Goal: Browse casually

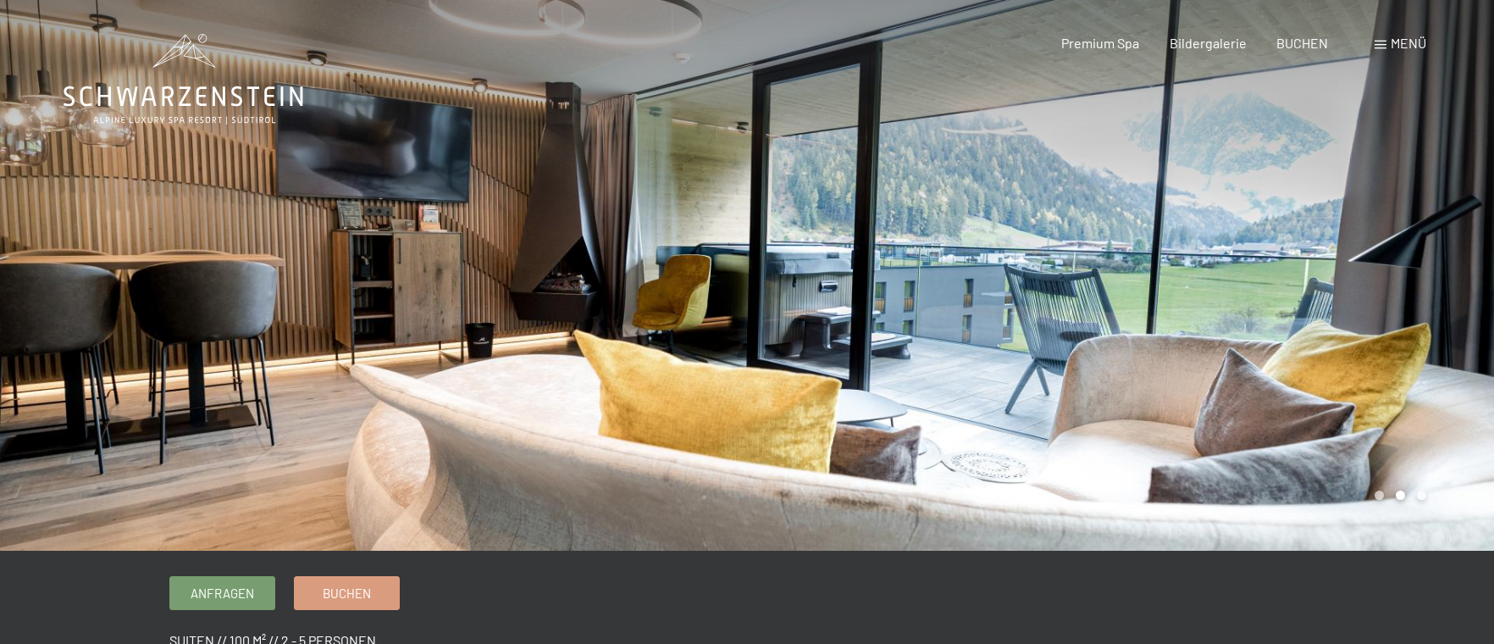
click at [1336, 307] on div at bounding box center [1120, 275] width 747 height 551
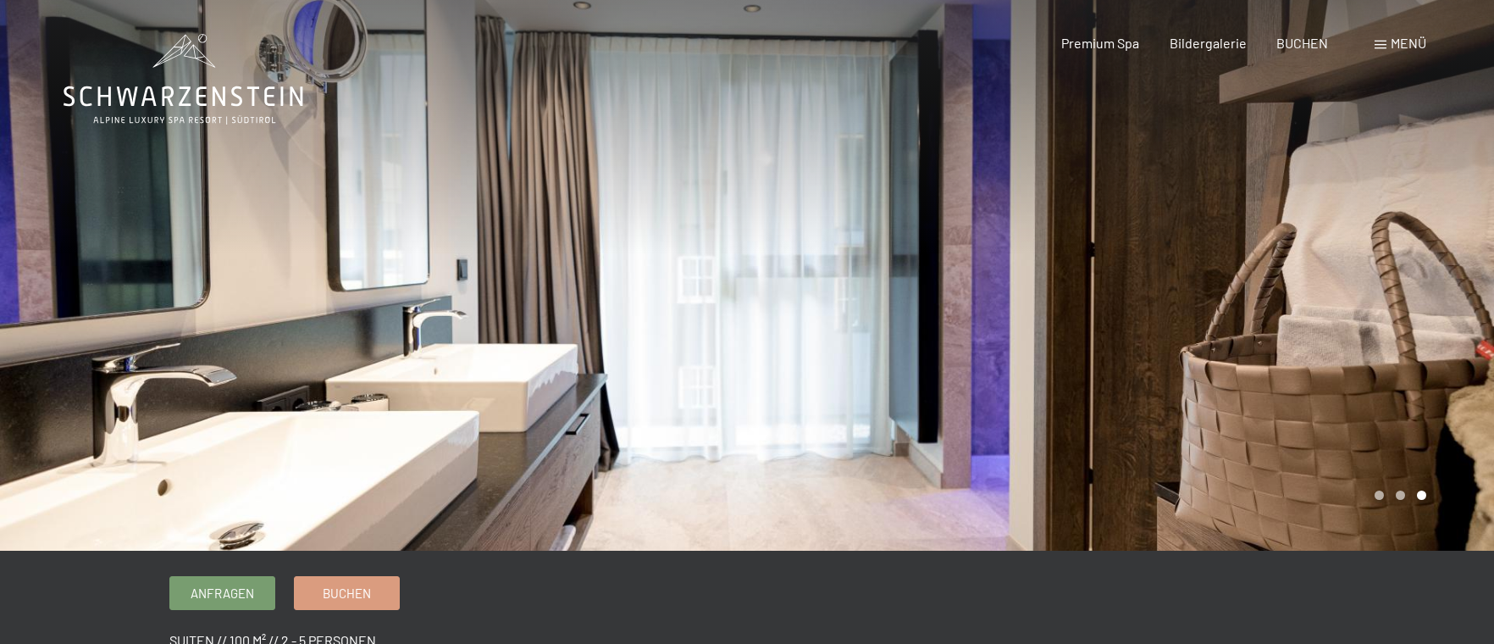
click at [1273, 302] on div at bounding box center [1120, 275] width 747 height 551
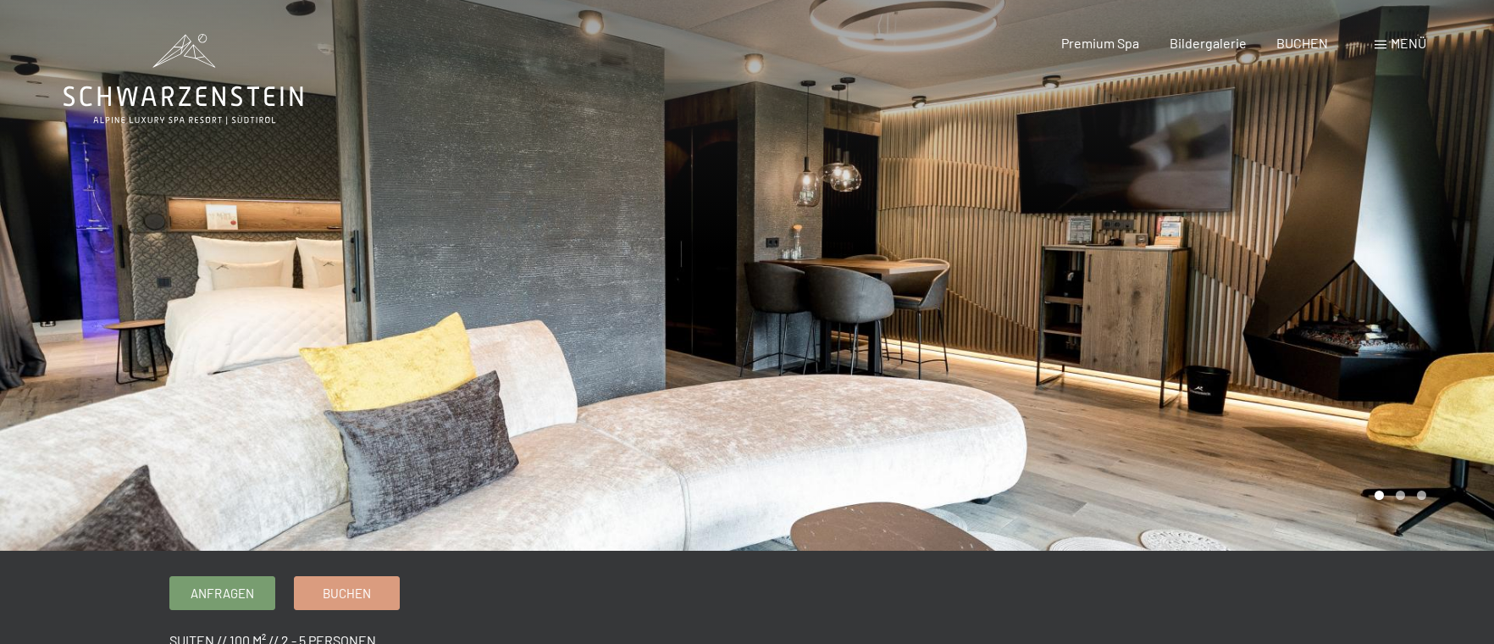
click at [1392, 408] on div at bounding box center [1120, 275] width 747 height 551
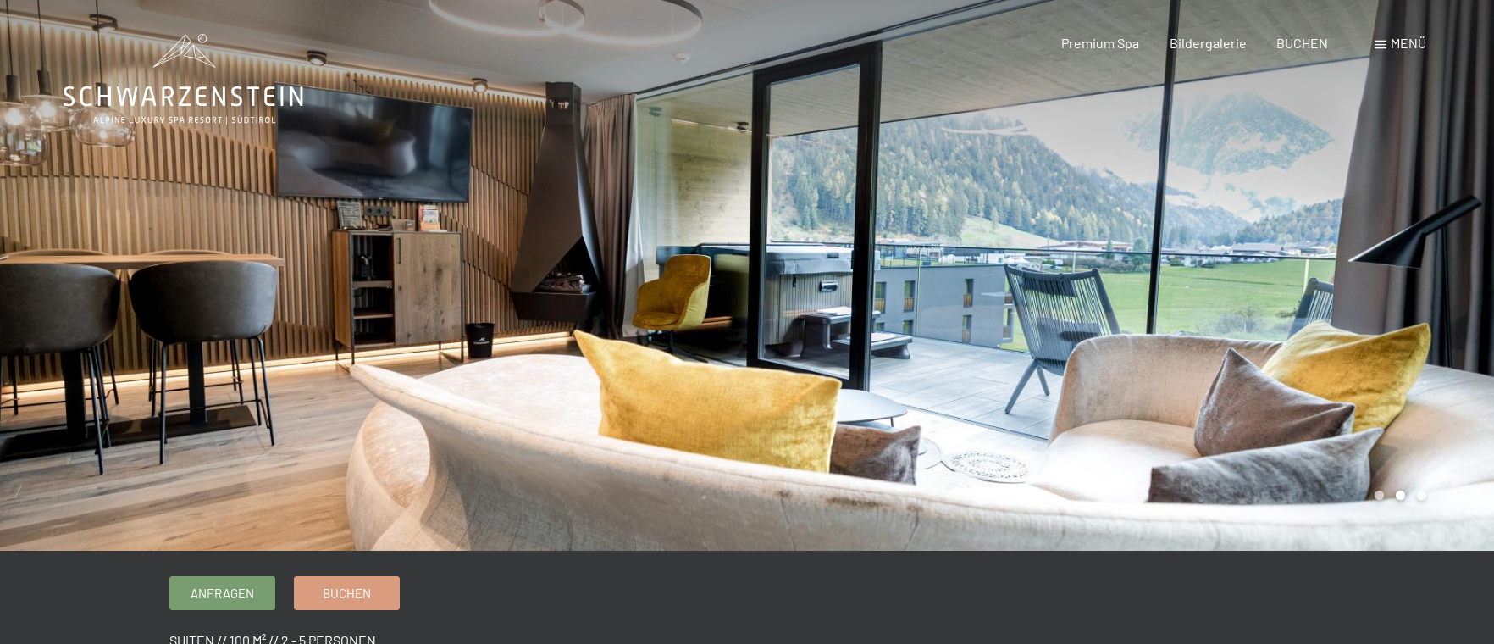
click at [1361, 341] on div at bounding box center [1120, 275] width 747 height 551
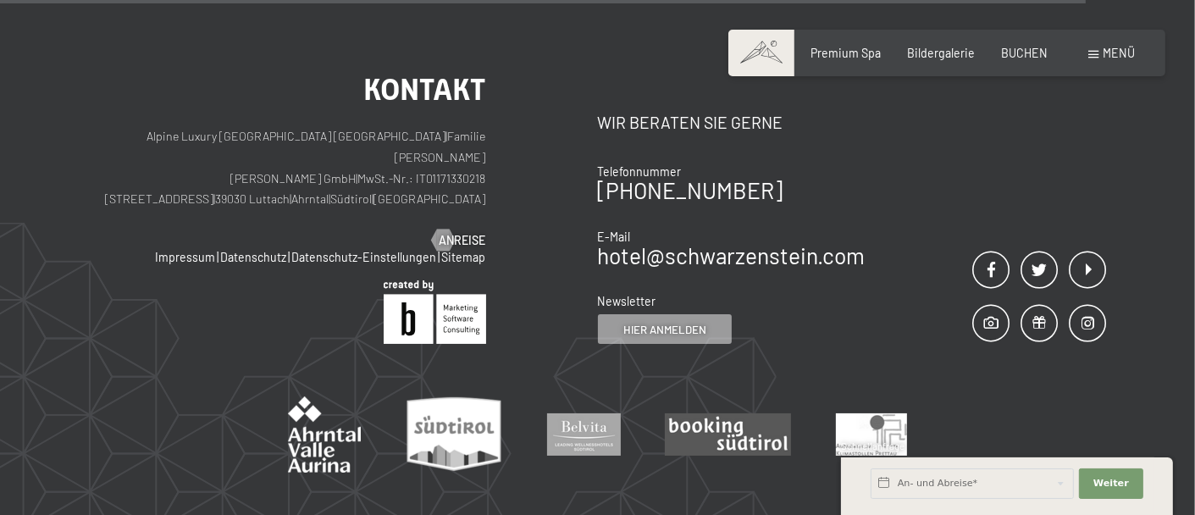
scroll to position [2023, 0]
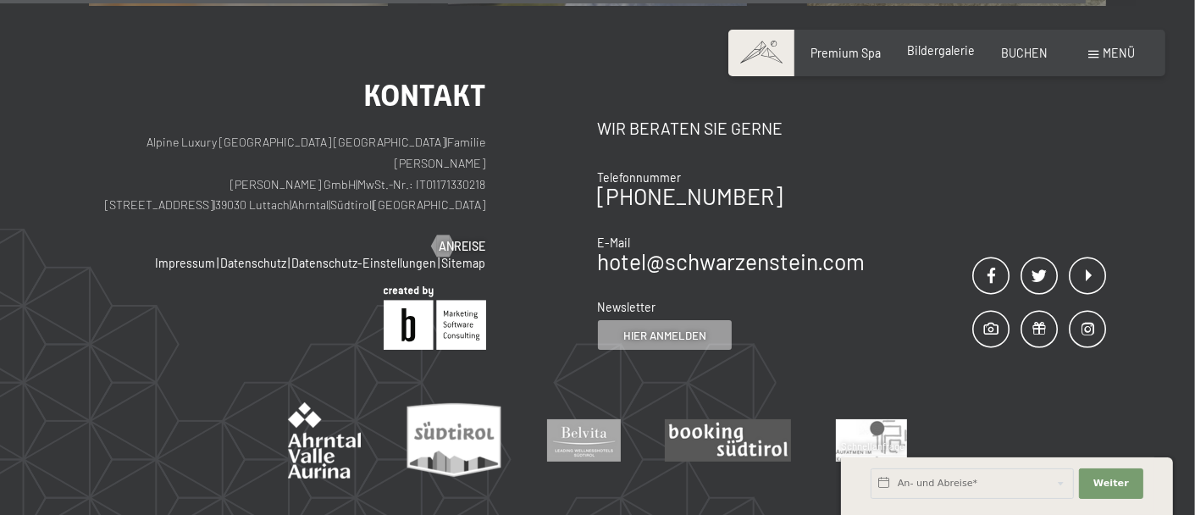
click at [928, 52] on span "Bildergalerie" at bounding box center [941, 50] width 68 height 14
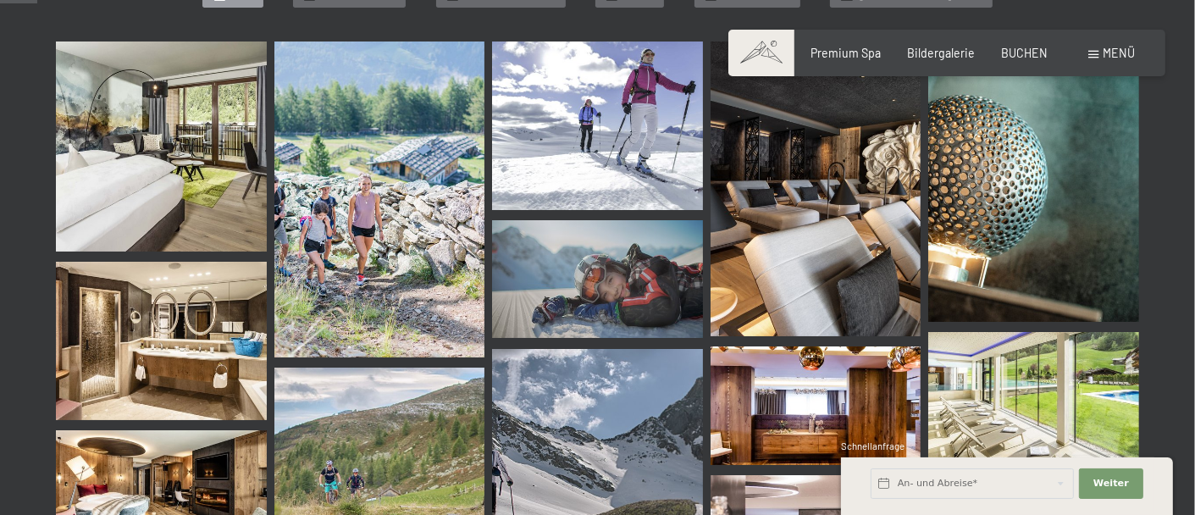
scroll to position [542, 0]
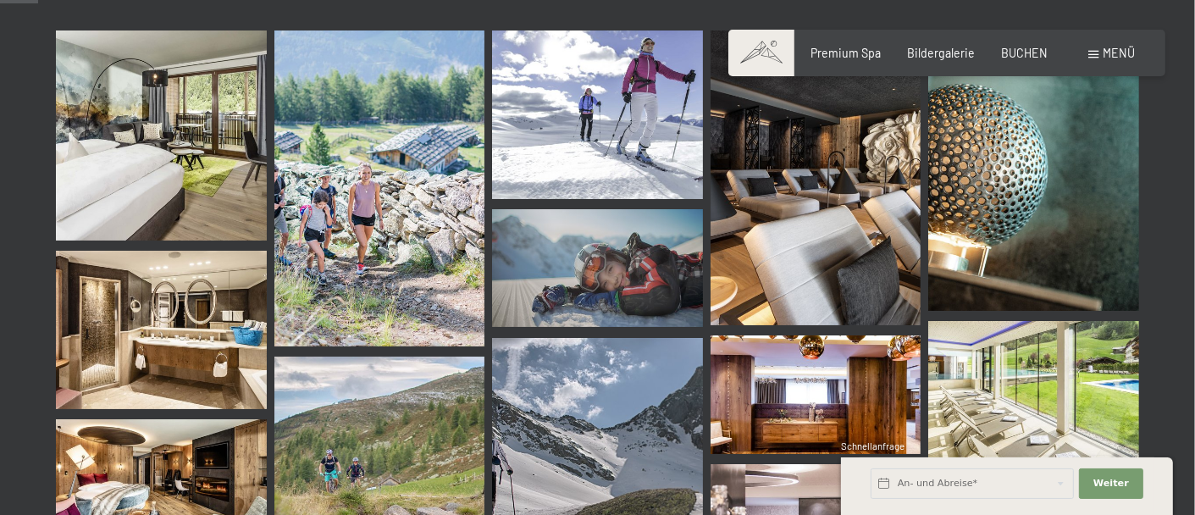
click at [206, 134] on img at bounding box center [161, 135] width 211 height 211
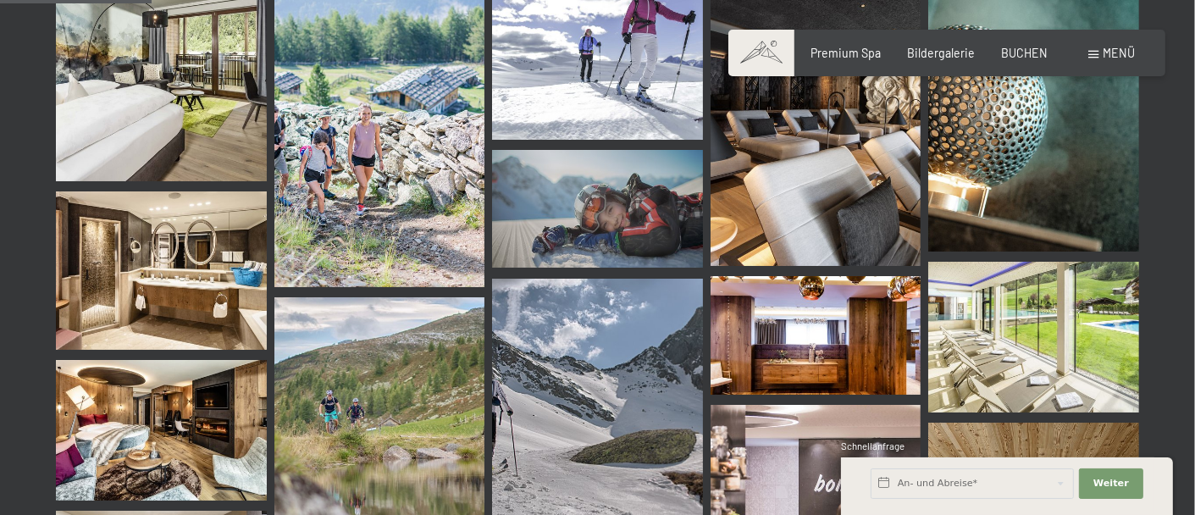
scroll to position [0, 0]
